Goal: Task Accomplishment & Management: Manage account settings

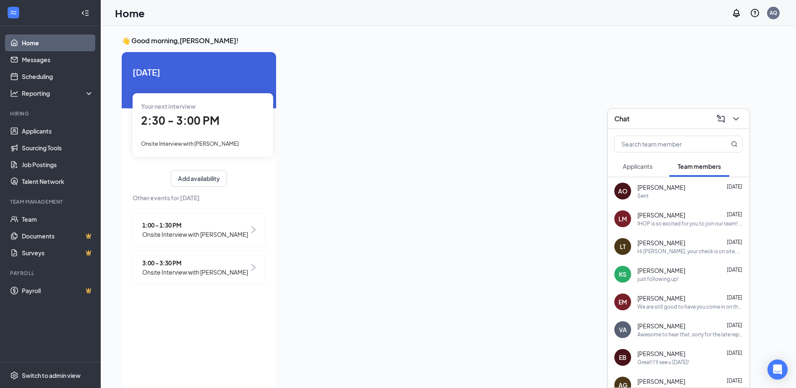
click at [190, 236] on span "Onsite Interview with [PERSON_NAME]" at bounding box center [195, 233] width 106 height 9
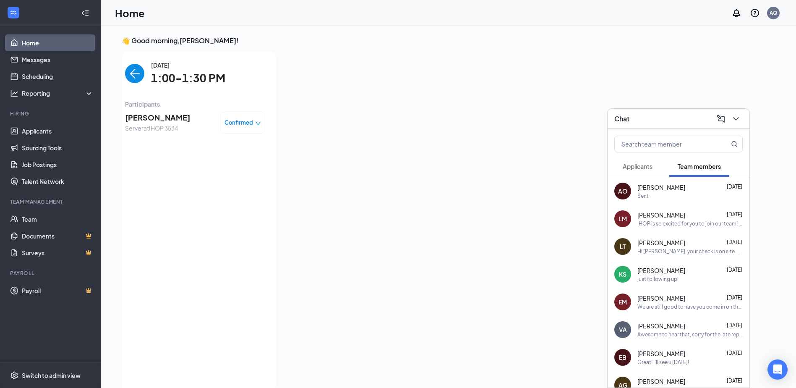
scroll to position [3, 0]
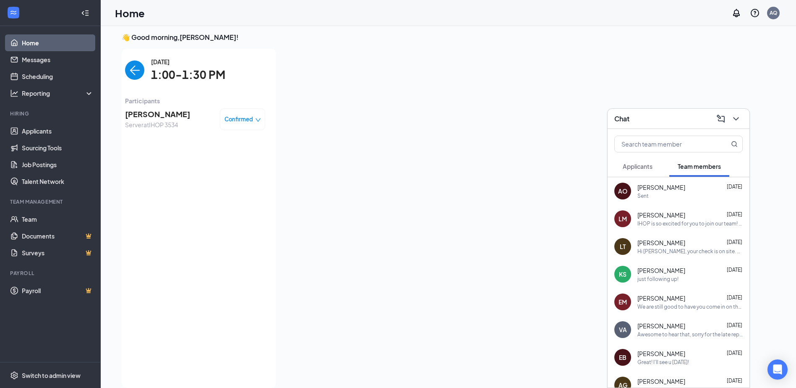
click at [155, 122] on span "Server at IHOP 3534" at bounding box center [157, 124] width 65 height 9
click at [187, 76] on span "1:00-1:30 PM" at bounding box center [188, 74] width 74 height 17
click at [132, 72] on img "back-button" at bounding box center [134, 69] width 19 height 19
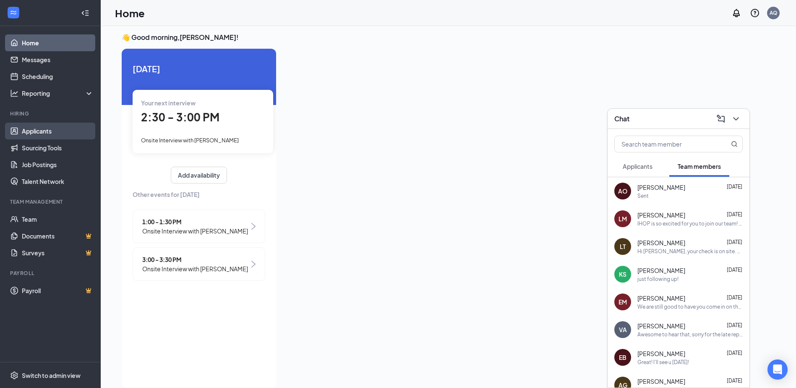
click at [62, 128] on link "Applicants" at bounding box center [58, 130] width 72 height 17
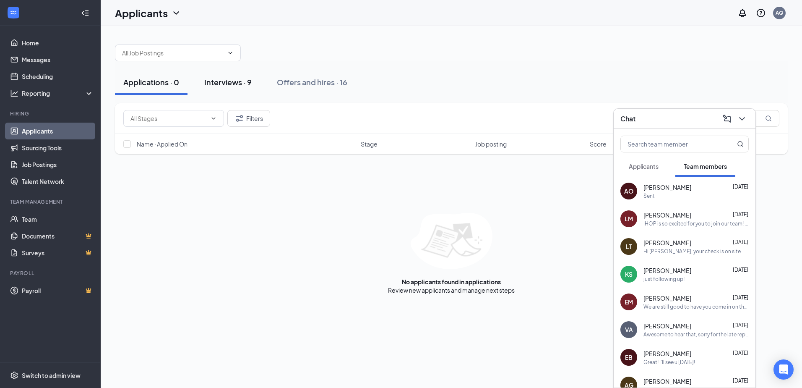
click at [225, 78] on div "Interviews · 9" at bounding box center [227, 82] width 47 height 10
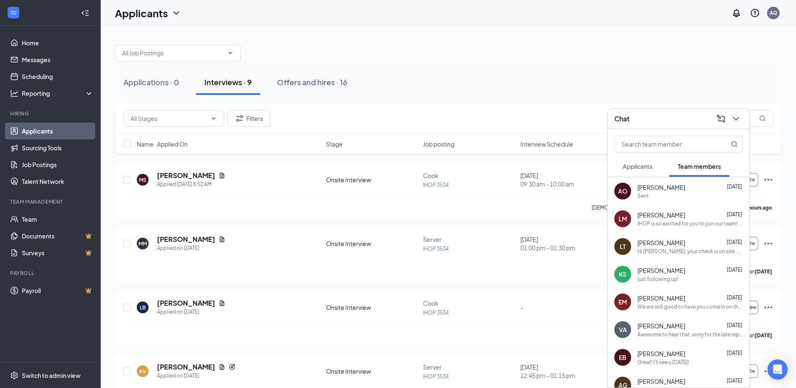
click at [520, 140] on span "Interview Schedule" at bounding box center [546, 144] width 53 height 8
click at [537, 147] on span "Interview Schedule" at bounding box center [546, 144] width 53 height 8
click at [740, 117] on icon "ChevronDown" at bounding box center [736, 119] width 10 height 10
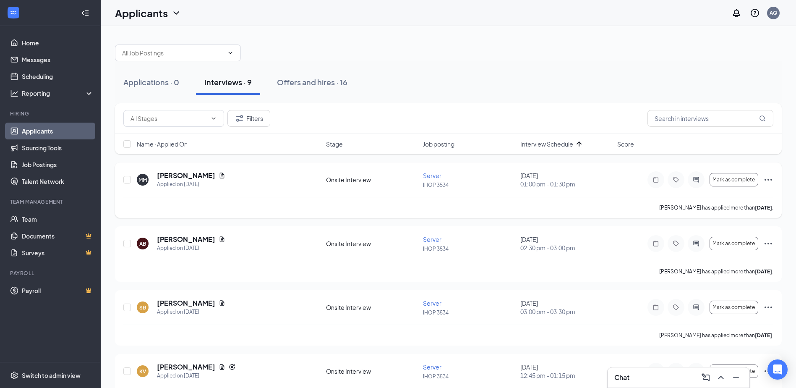
click at [771, 180] on icon "Ellipses" at bounding box center [768, 179] width 10 height 10
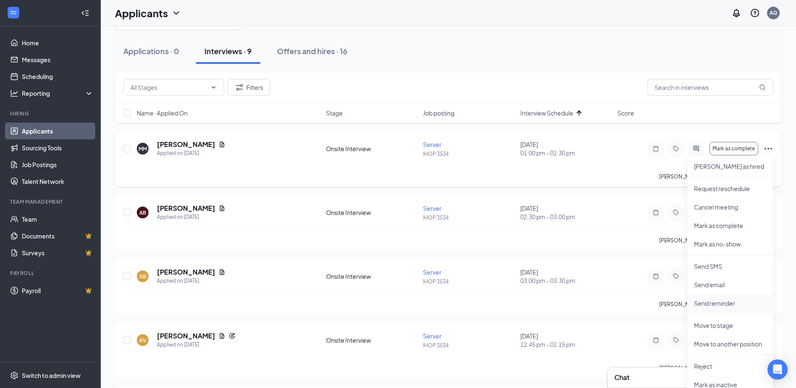
scroll to position [84, 0]
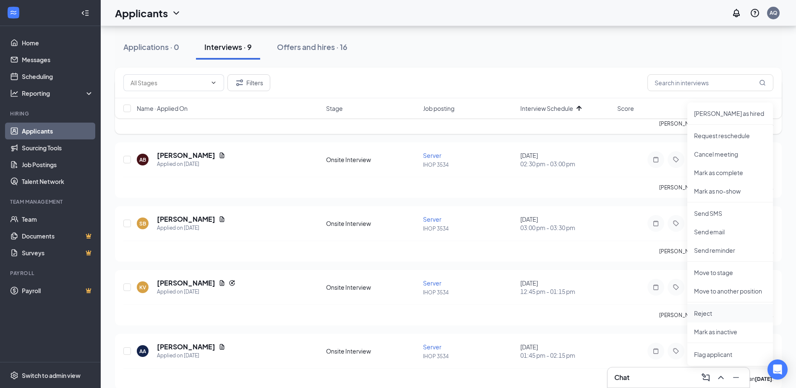
click at [708, 315] on p "Reject" at bounding box center [730, 313] width 72 height 8
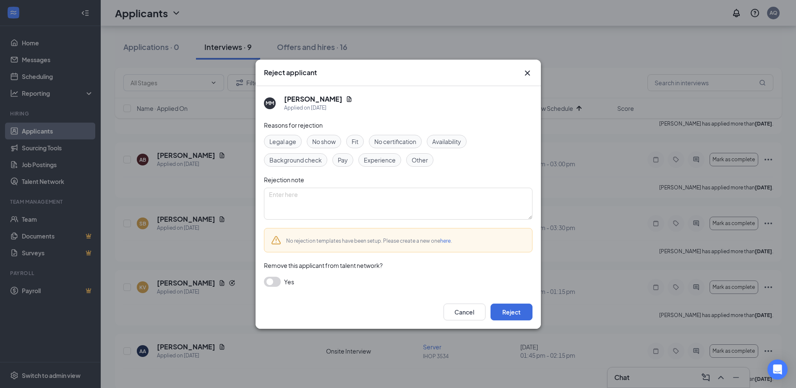
click at [320, 141] on span "No show" at bounding box center [323, 141] width 23 height 9
click at [515, 315] on button "Reject" at bounding box center [511, 311] width 42 height 17
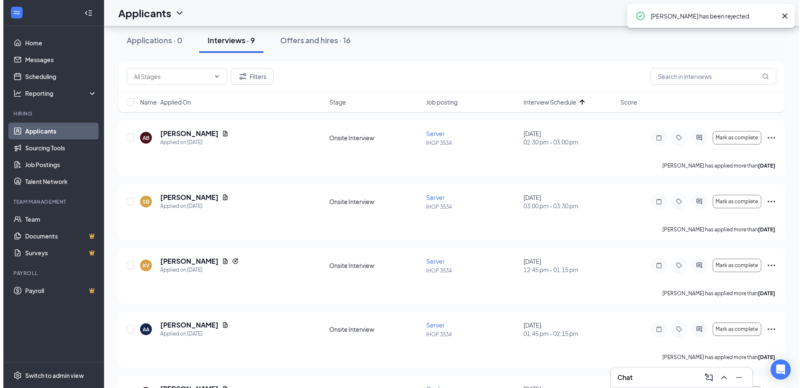
scroll to position [0, 0]
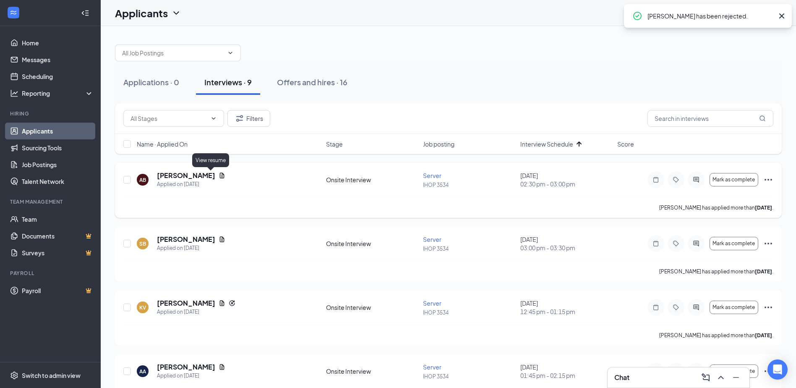
click at [219, 176] on icon "Document" at bounding box center [222, 175] width 7 height 7
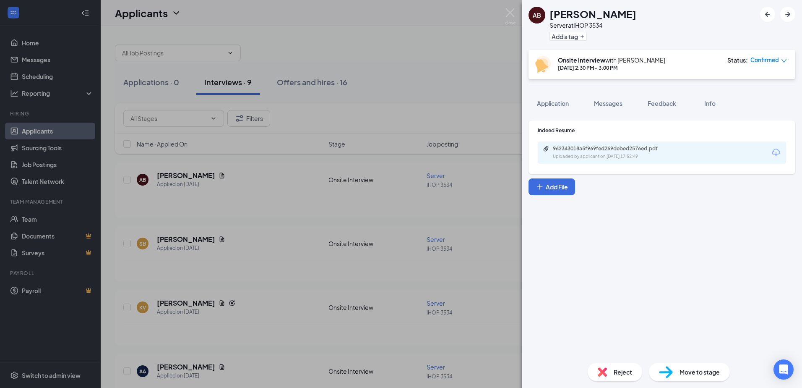
click at [579, 145] on div "962343018a5f969fed269debed2576ed.pdf" at bounding box center [611, 148] width 117 height 7
